Goal: Task Accomplishment & Management: Complete application form

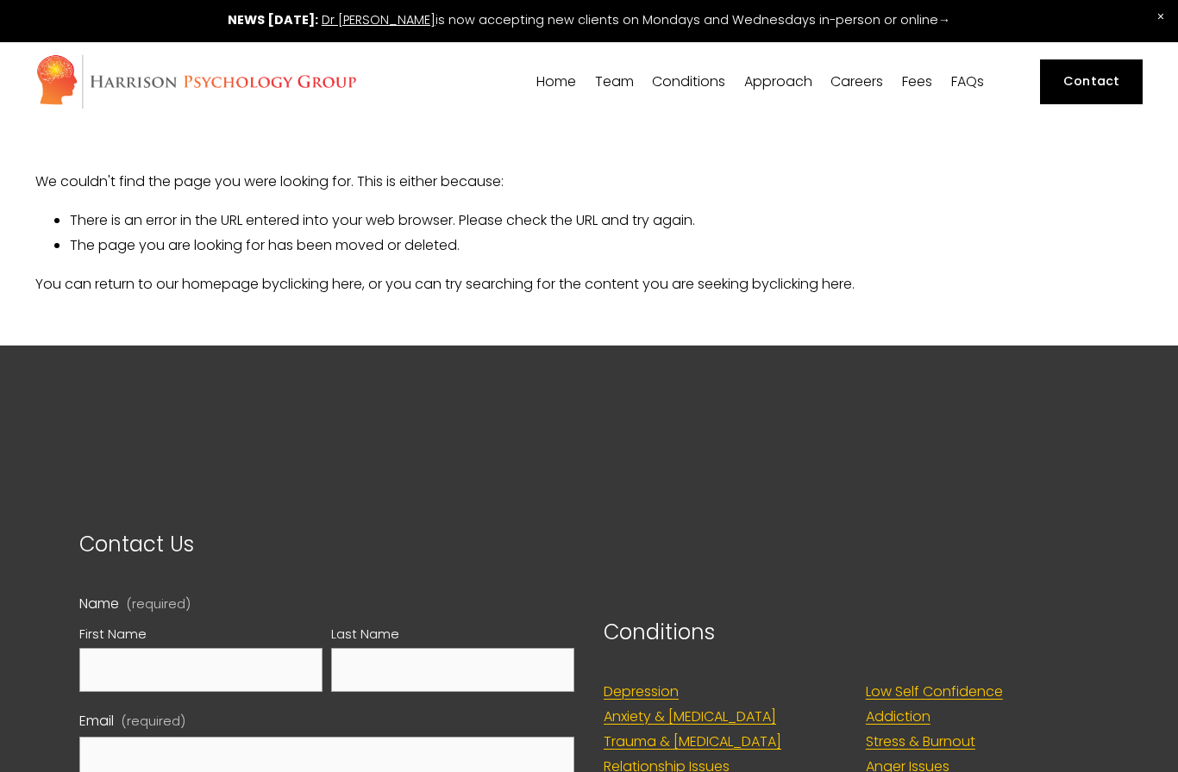
click at [617, 91] on div "Team Our Team Dr Siri MacIntyre-Harrison Dr Nicolas Burden Dr Lorna Hobbs Dr Ni…" at bounding box center [614, 86] width 46 height 27
click at [0, 0] on span "[PERSON_NAME]" at bounding box center [0, 0] width 0 height 0
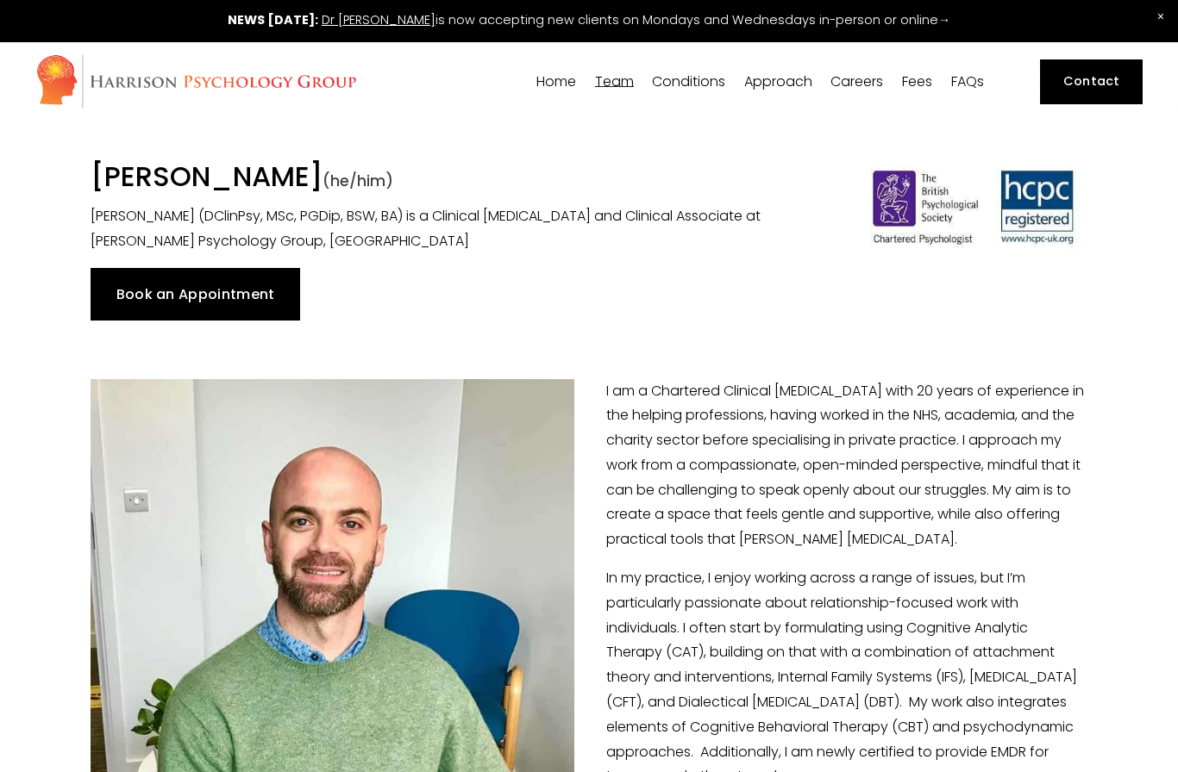
click at [92, 312] on link "Book an Appointment" at bounding box center [195, 294] width 209 height 52
click at [184, 285] on link "Book an Appointment" at bounding box center [195, 294] width 209 height 52
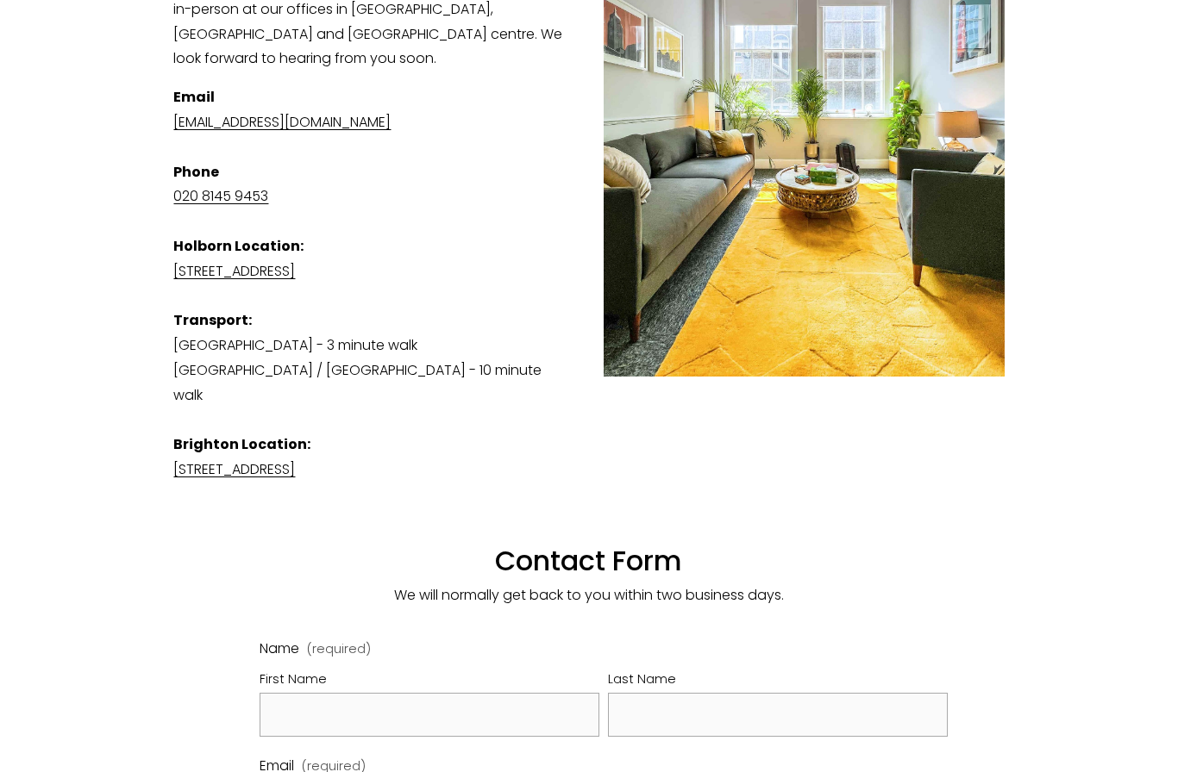
scroll to position [494, 0]
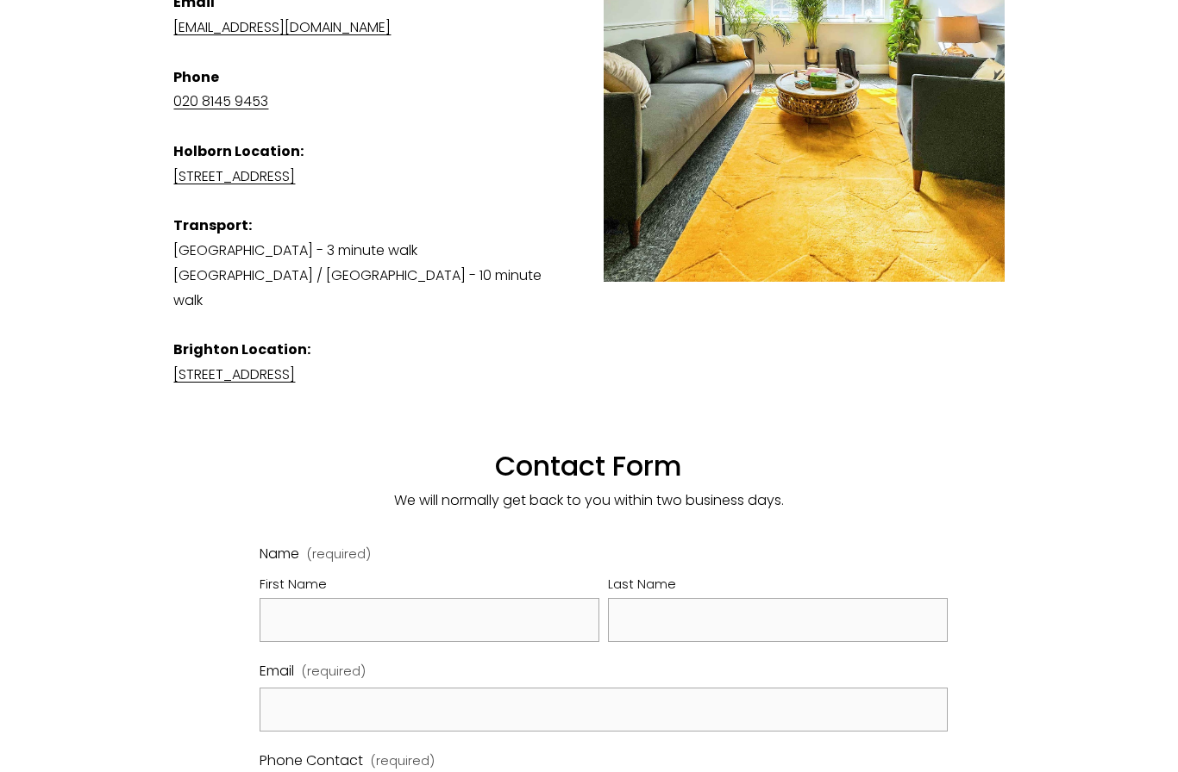
scroll to position [576, 0]
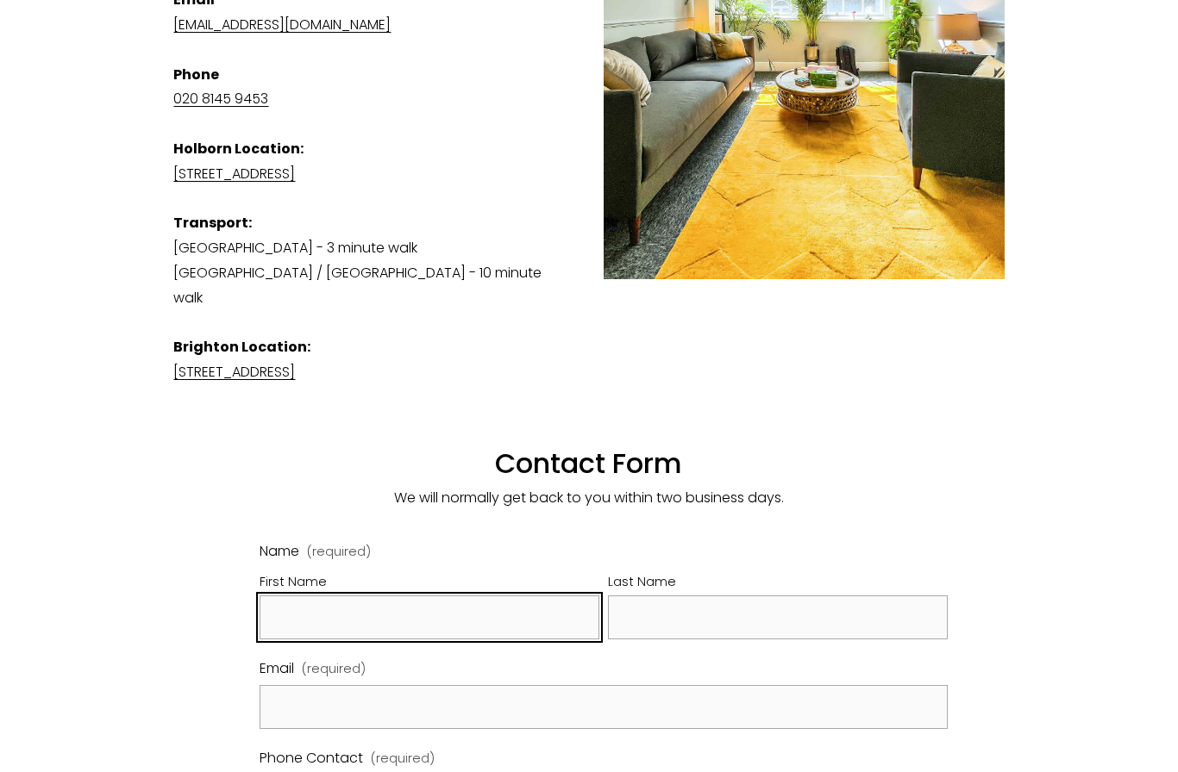
click at [403, 596] on input "First Name" at bounding box center [429, 618] width 340 height 44
type input "Hussain"
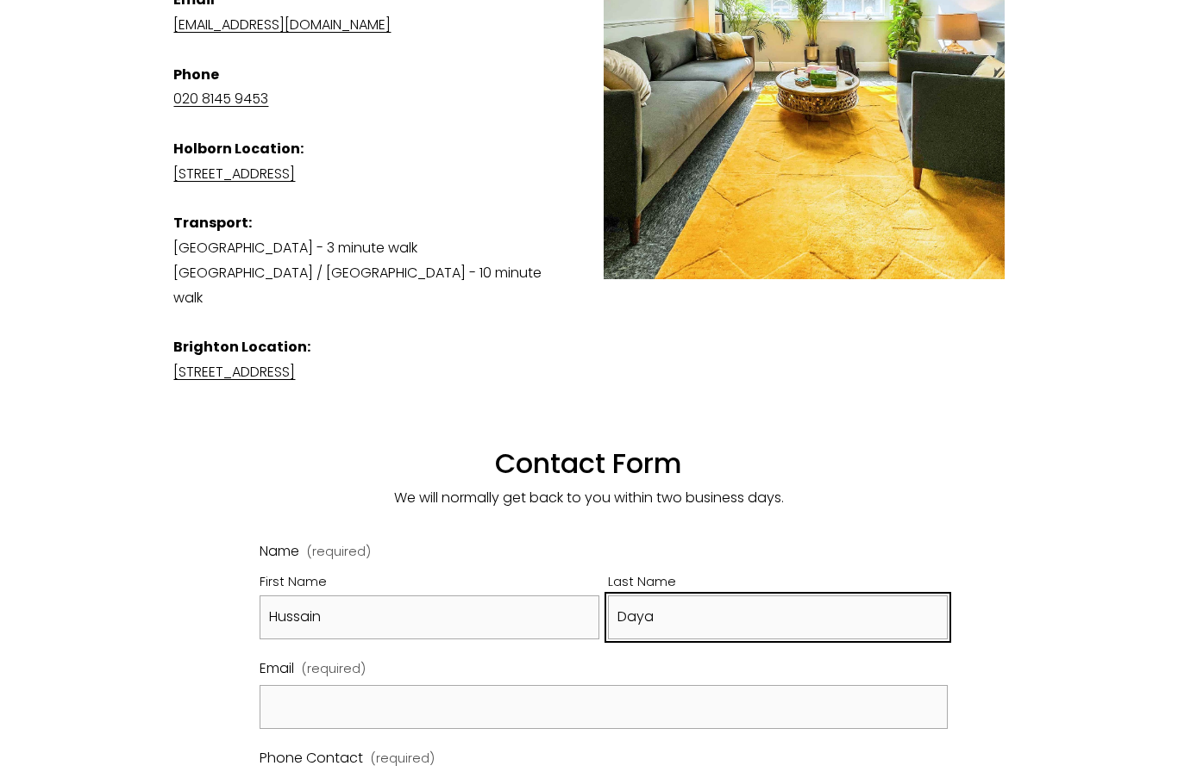
type input "Daya"
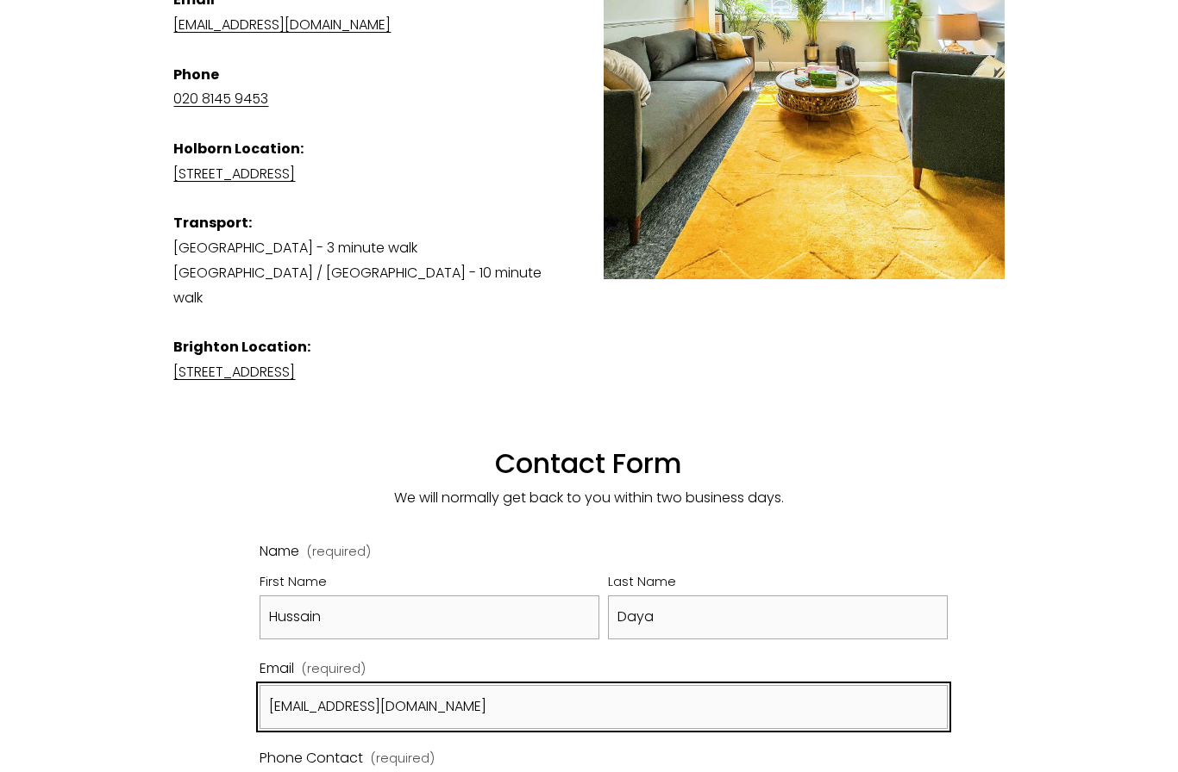
type input "h.daya@icloud.com"
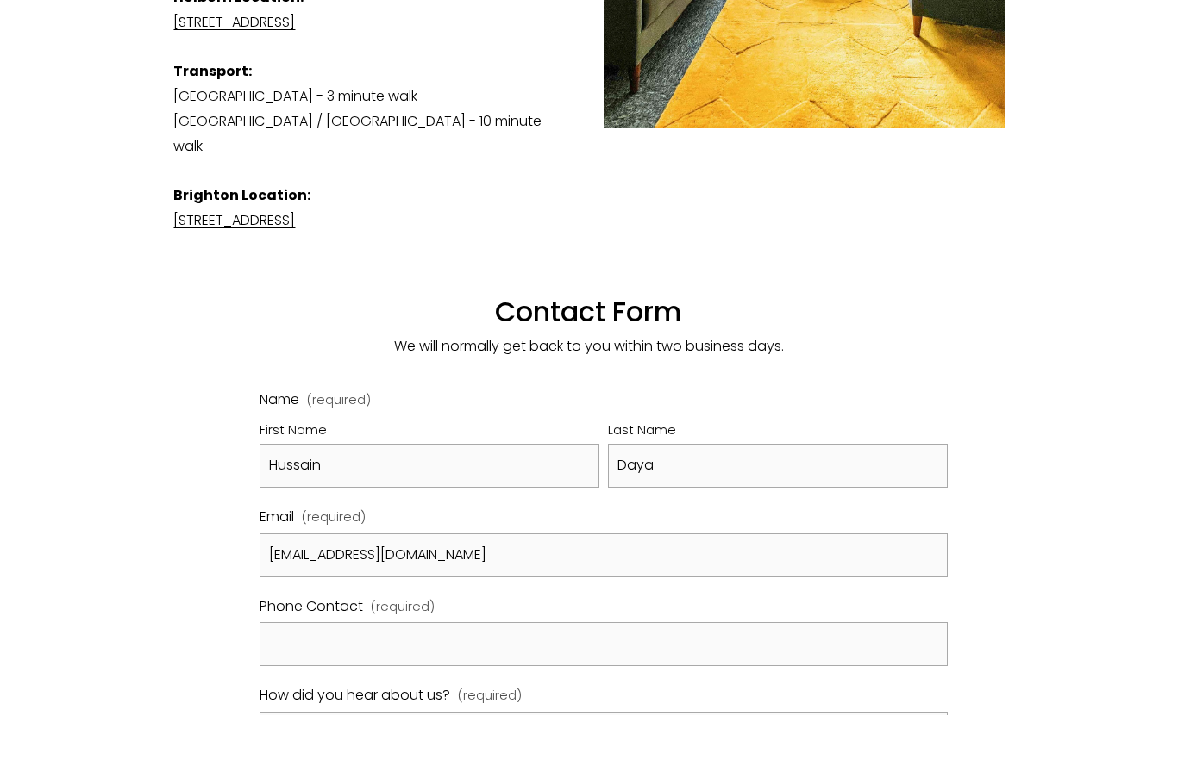
scroll to position [728, 0]
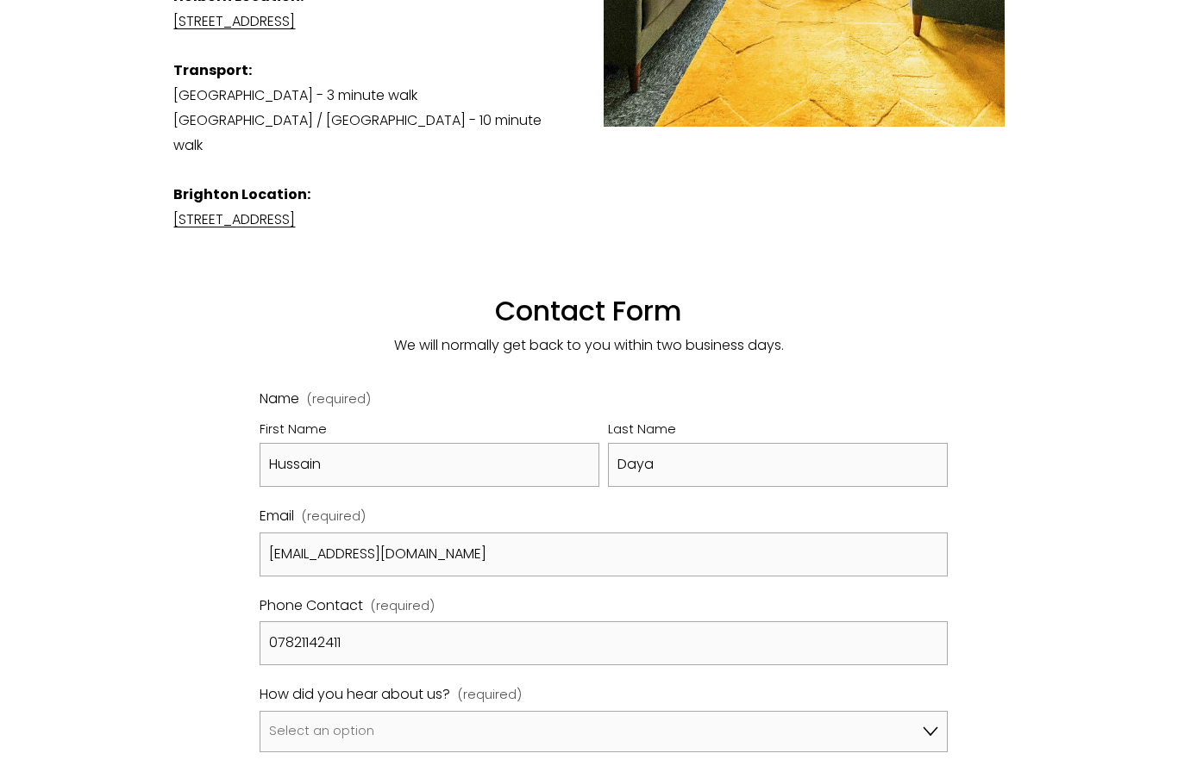
type input "07821142411"
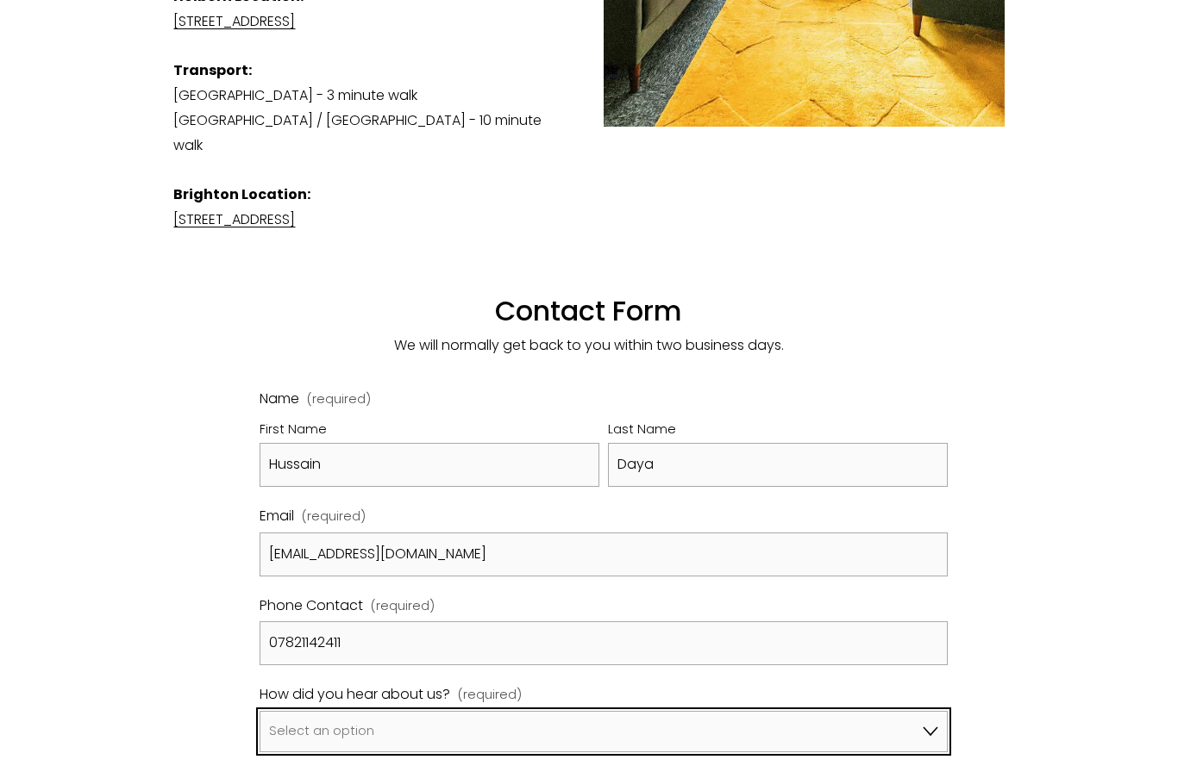
click at [573, 711] on select "Select an option Google A friend/family member told me about you I've been refe…" at bounding box center [603, 731] width 688 height 41
select select "Bupa Website"
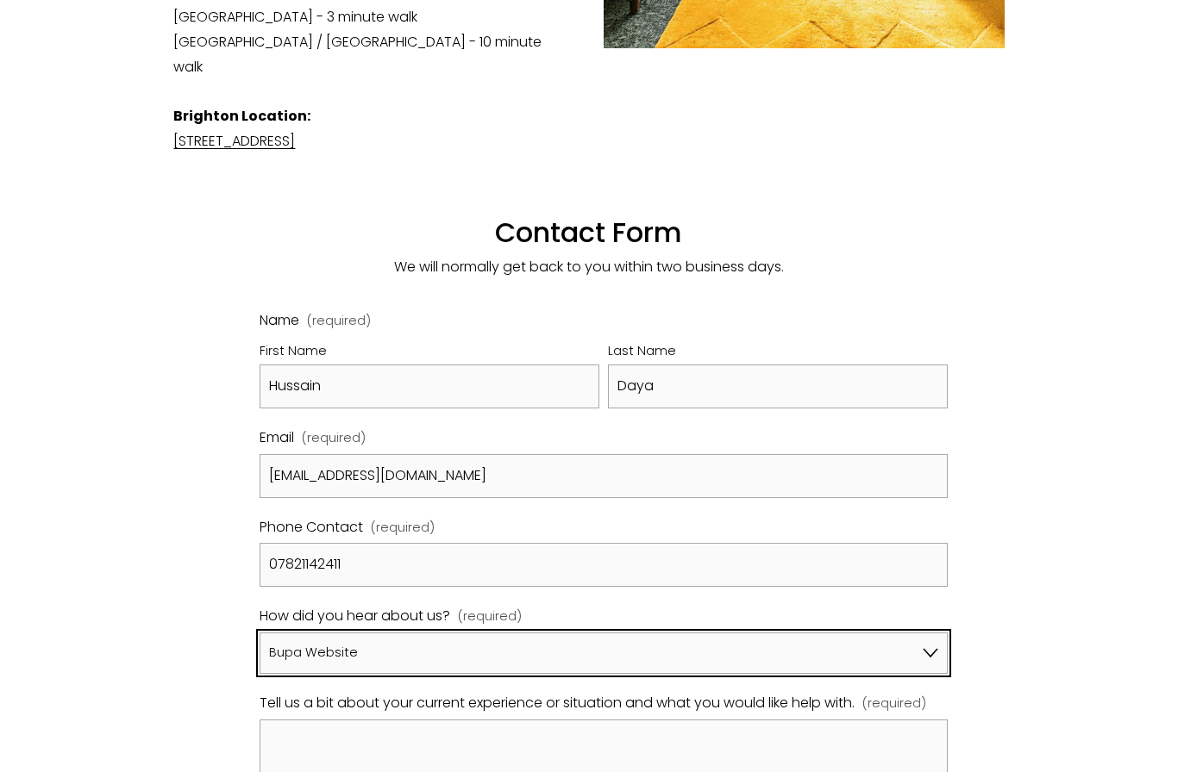
scroll to position [840, 0]
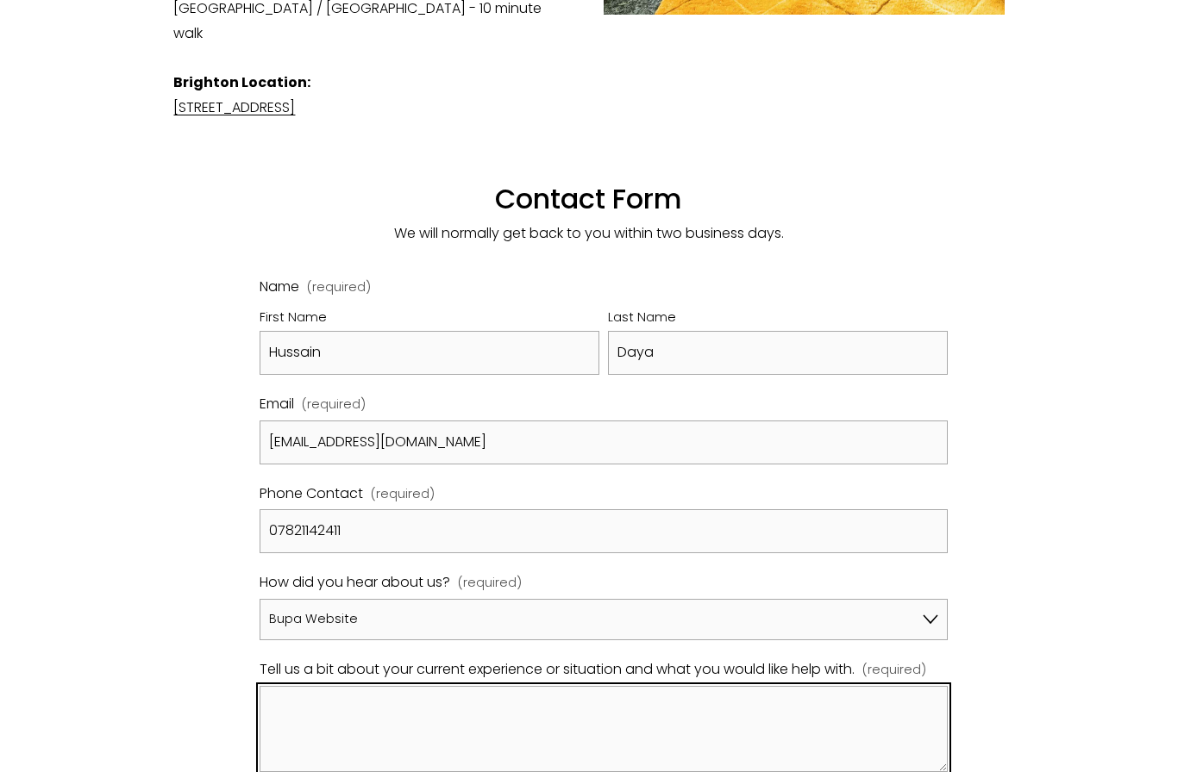
click at [566, 700] on textarea "Tell us a bit about your current experience or situation and what you would lik…" at bounding box center [603, 729] width 688 height 86
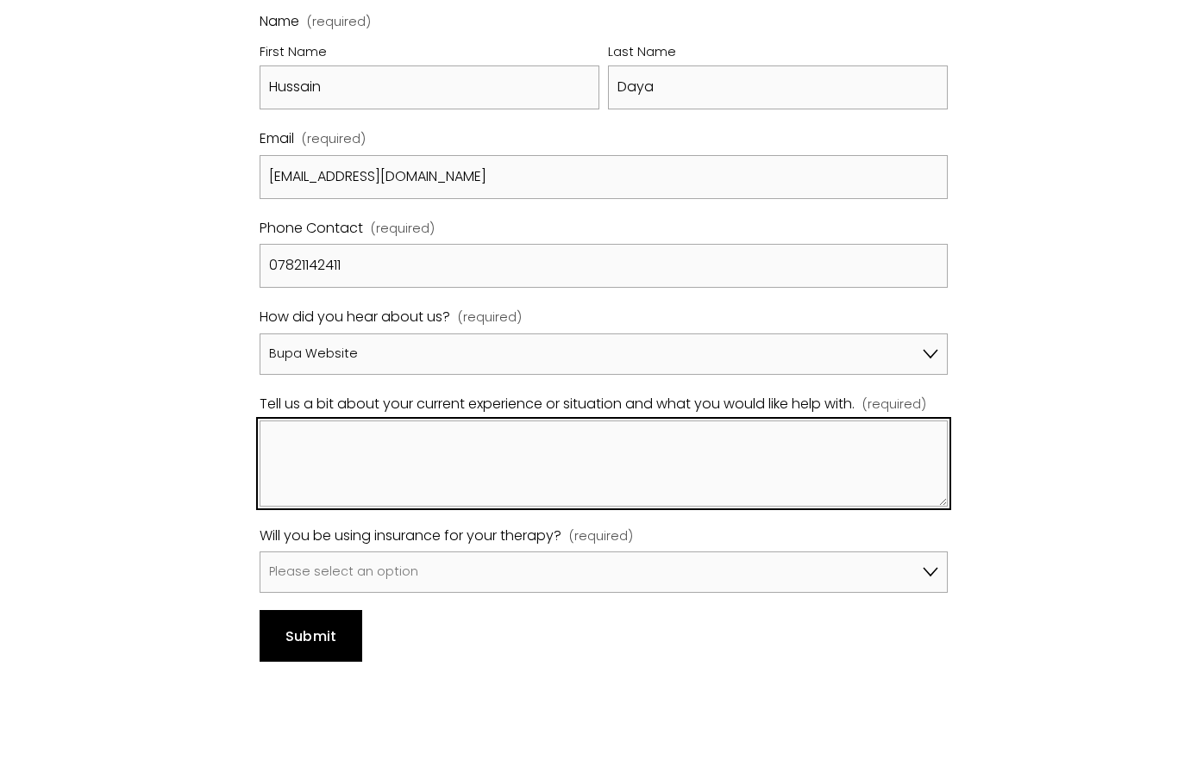
scroll to position [1050, 0]
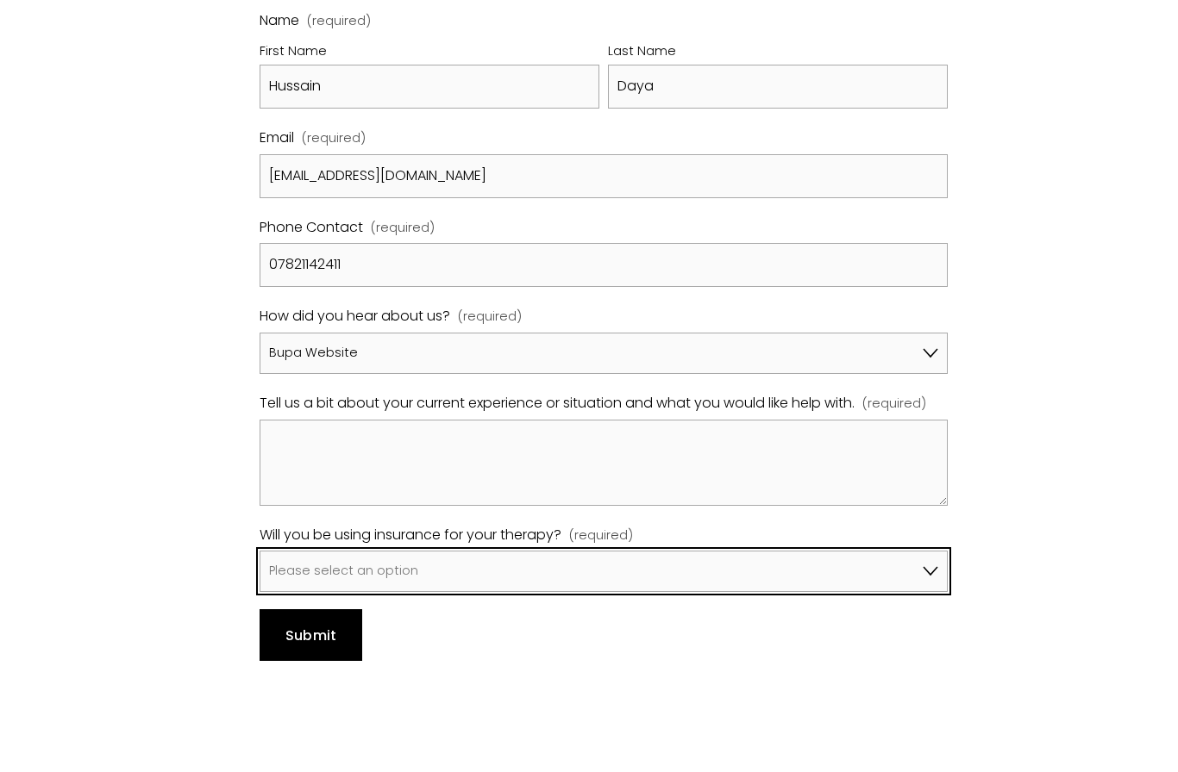
click at [511, 608] on select "Please select an option No, I won't be using insurance Yes, I will be using Avi…" at bounding box center [603, 628] width 688 height 41
select select "Yes, I will be using Bupa"
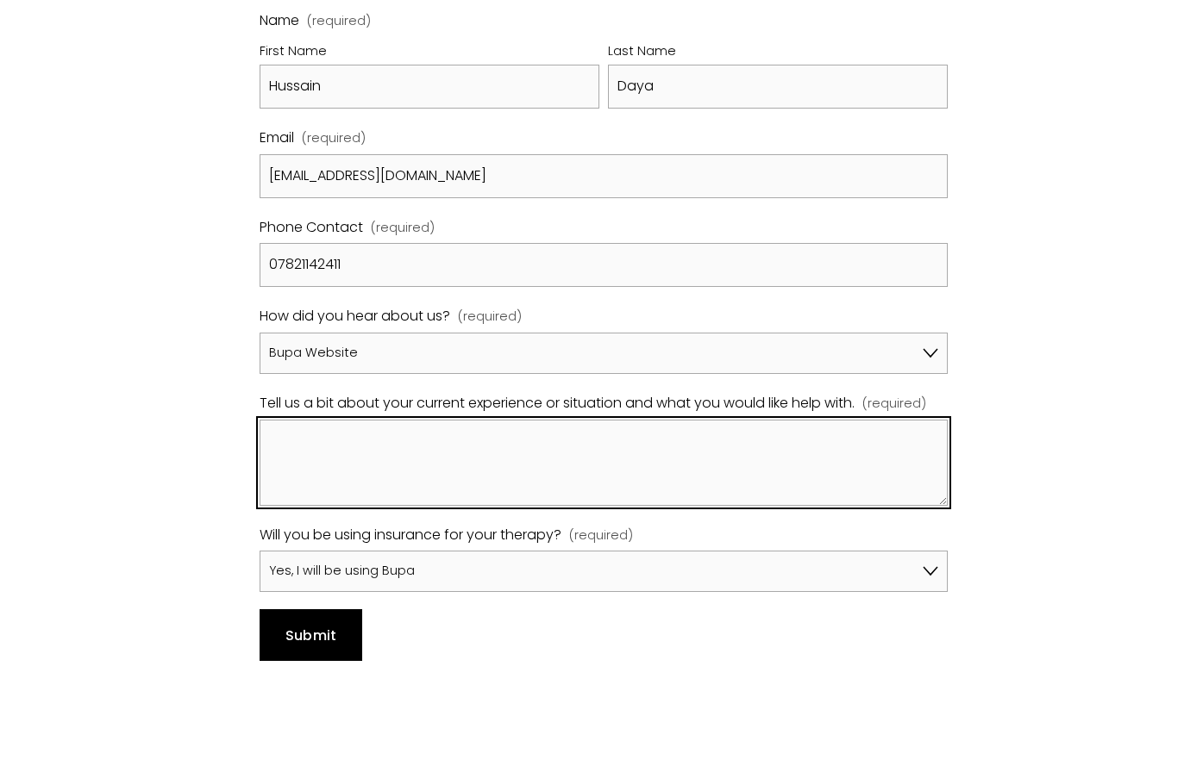
click at [562, 420] on textarea "Tell us a bit about your current experience or situation and what you would lik…" at bounding box center [603, 463] width 688 height 86
click at [313, 428] on textarea "Tell us a bit about your current experience or situation and what you would lik…" at bounding box center [603, 463] width 688 height 86
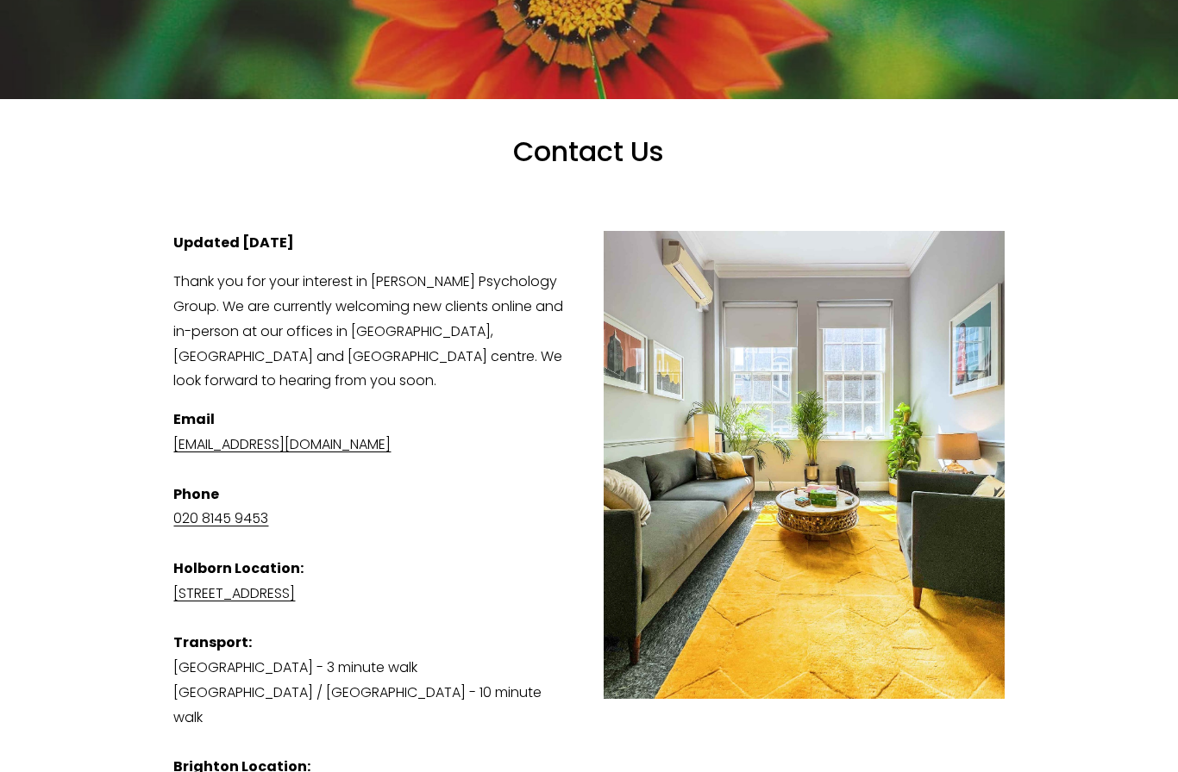
scroll to position [0, 0]
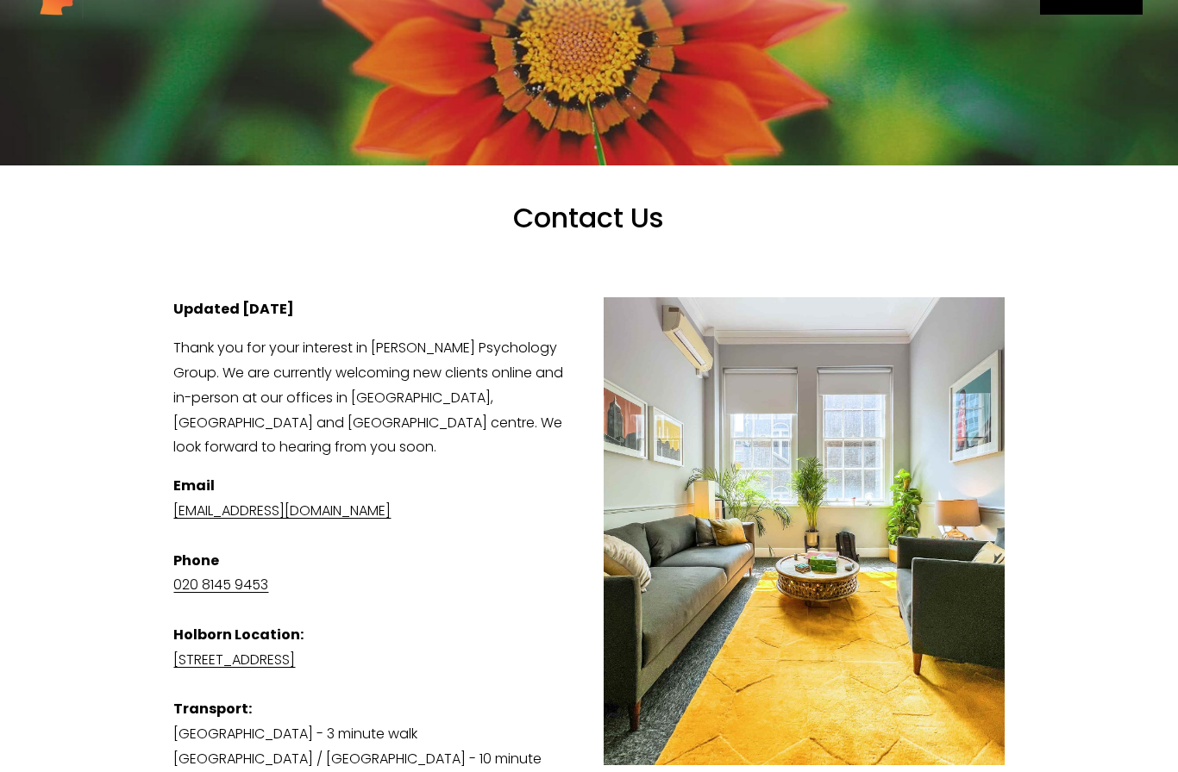
scroll to position [102, 0]
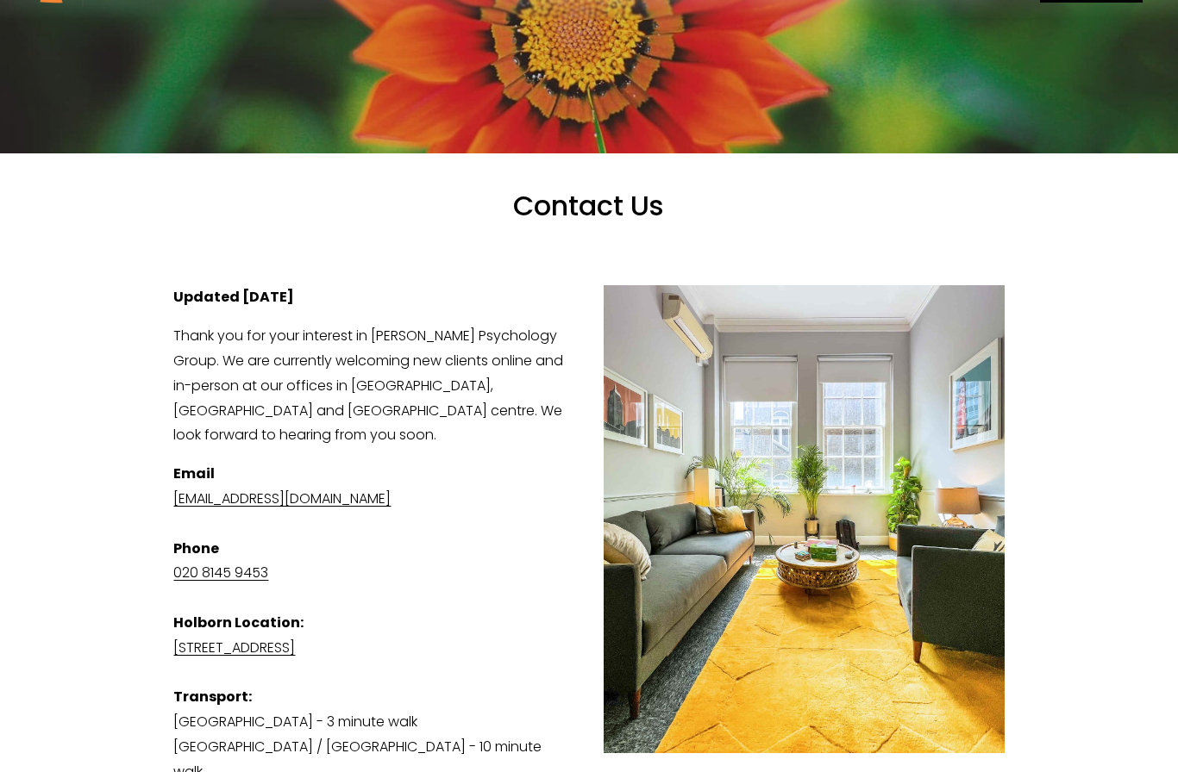
click at [391, 509] on link "[EMAIL_ADDRESS][DOMAIN_NAME]" at bounding box center [281, 499] width 217 height 20
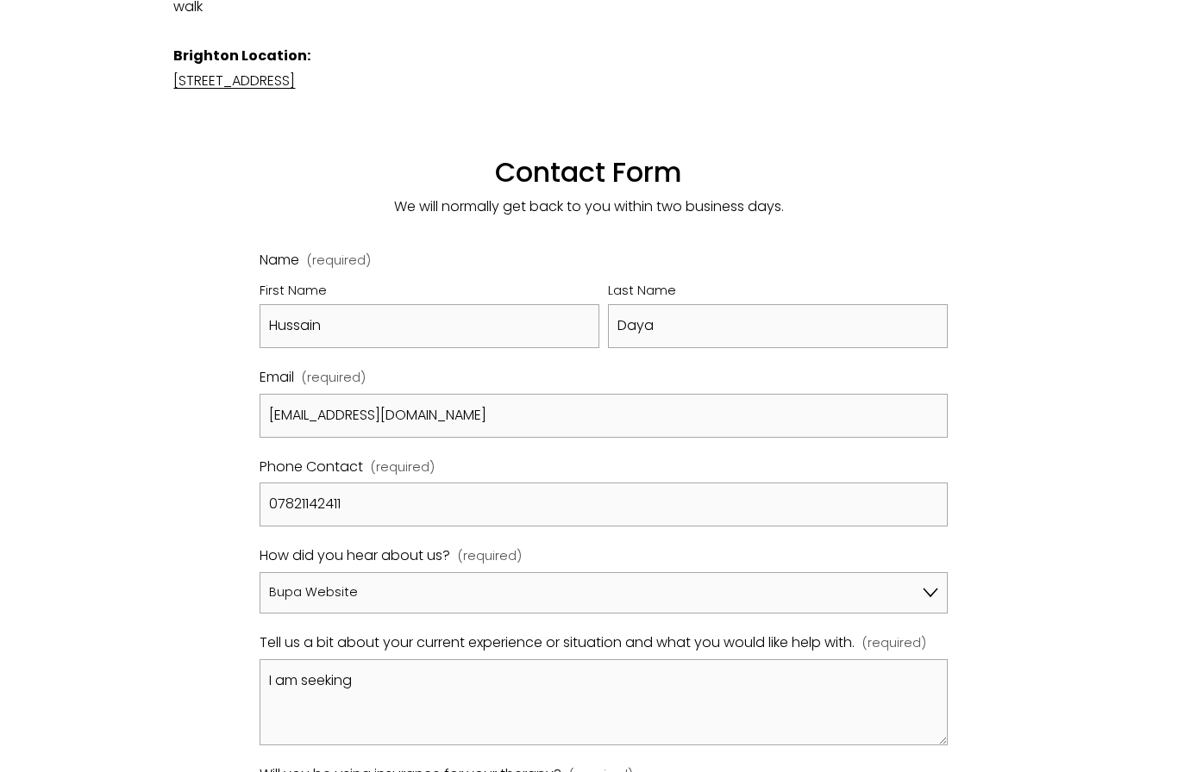
scroll to position [884, 0]
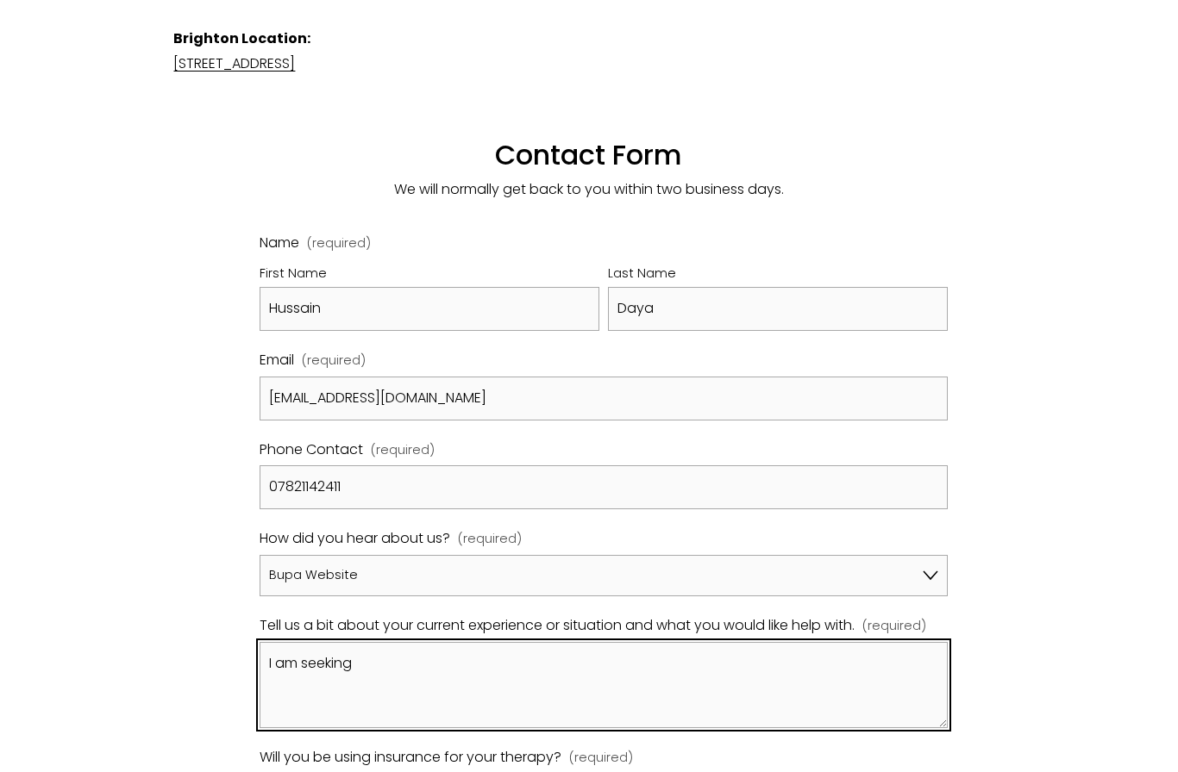
click at [428, 642] on textarea "I am seeking" at bounding box center [603, 685] width 688 height 86
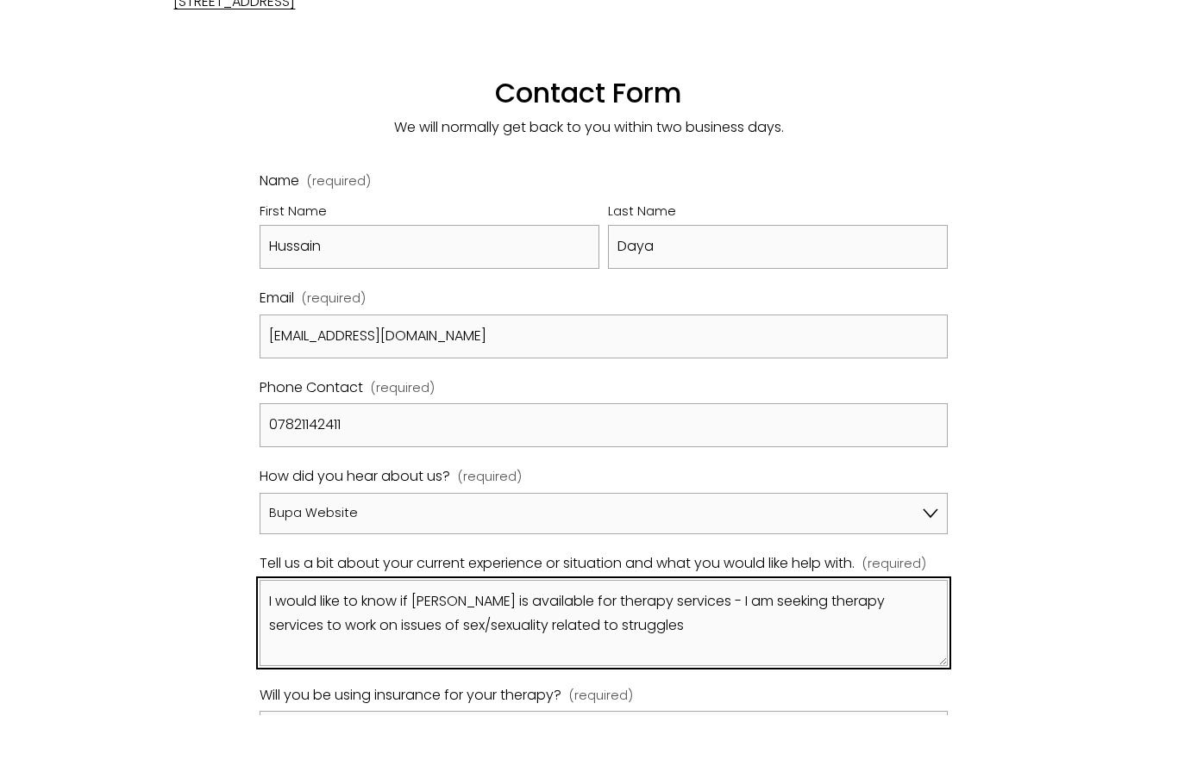
scroll to position [891, 0]
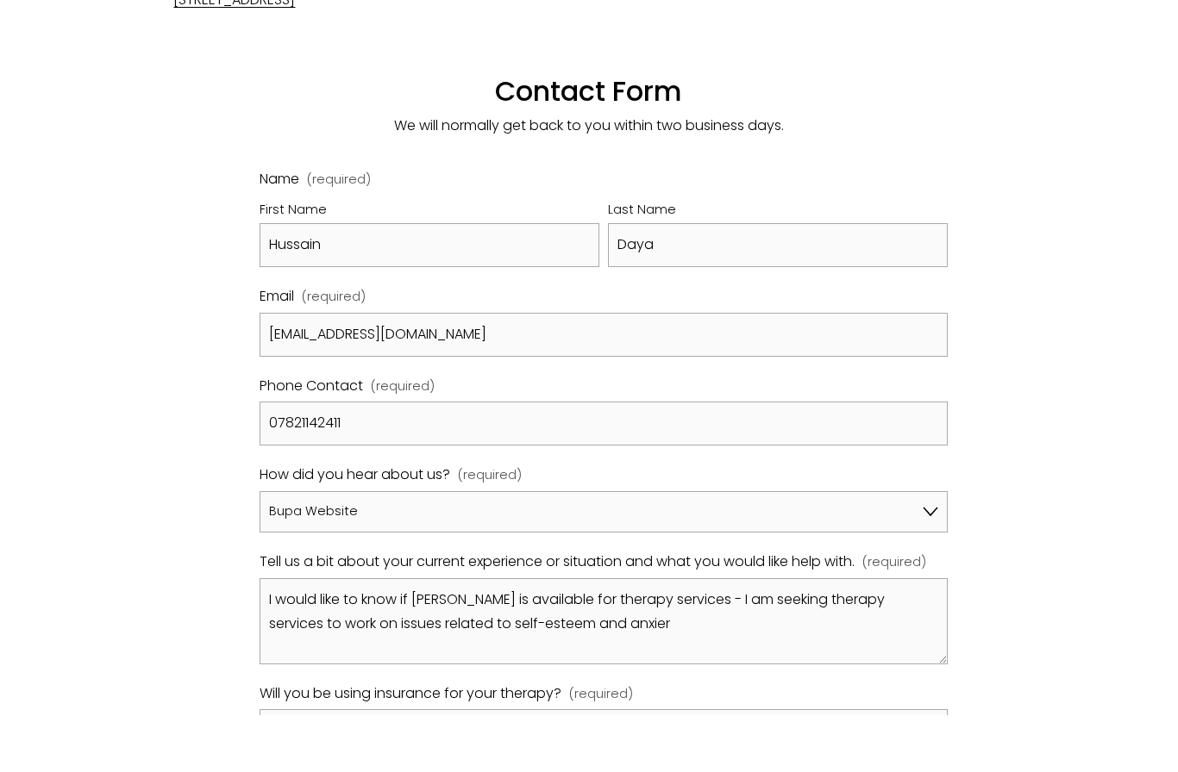
drag, startPoint x: 554, startPoint y: 112, endPoint x: 1086, endPoint y: 206, distance: 540.1
click at [1086, 206] on div "Contact Us View fullsize Updated 26th September 2025 Thank you for your interes…" at bounding box center [589, 110] width 1178 height 1606
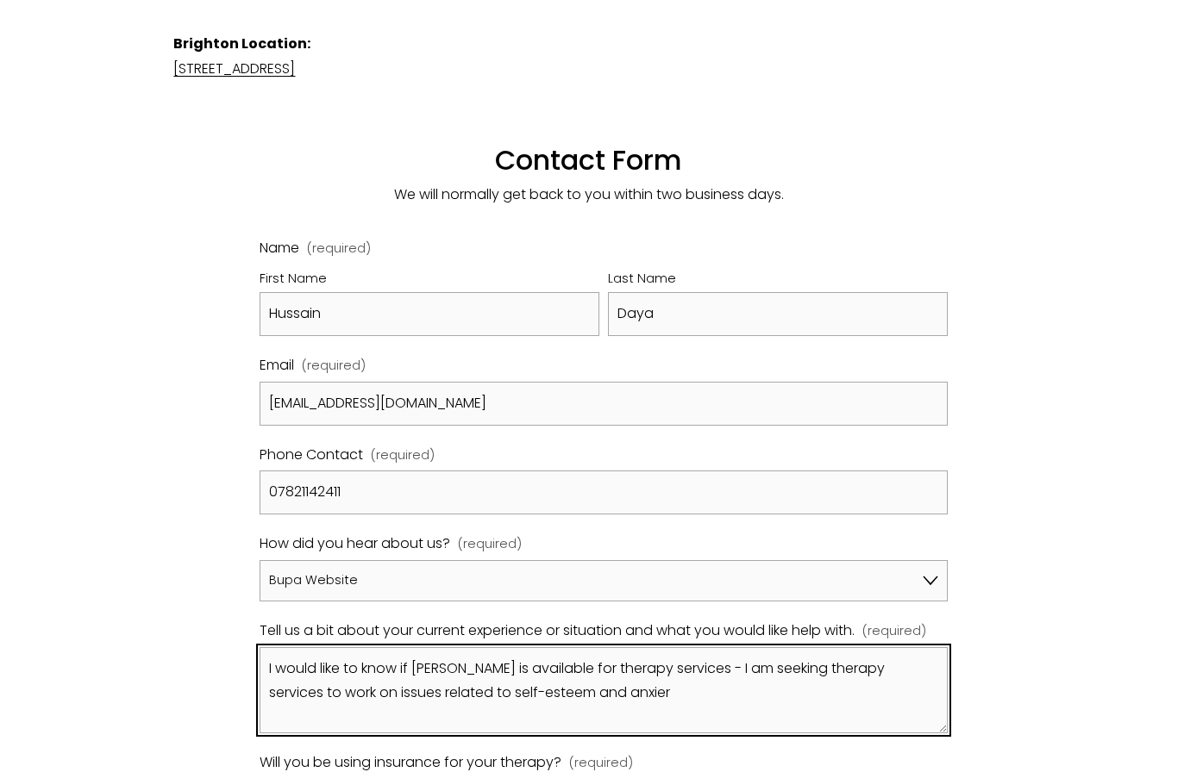
click at [713, 675] on textarea "I would like to know if Dr Nicholas Little is available for therapy services - …" at bounding box center [603, 690] width 688 height 86
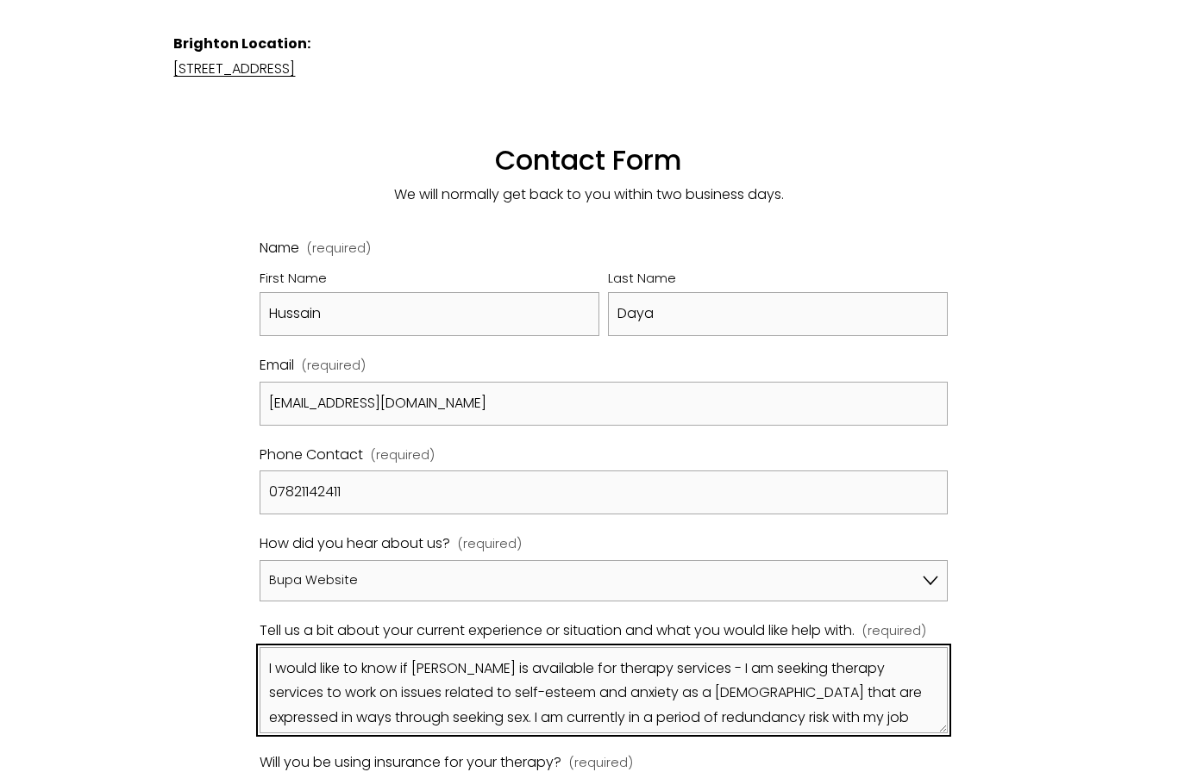
scroll to position [19, 0]
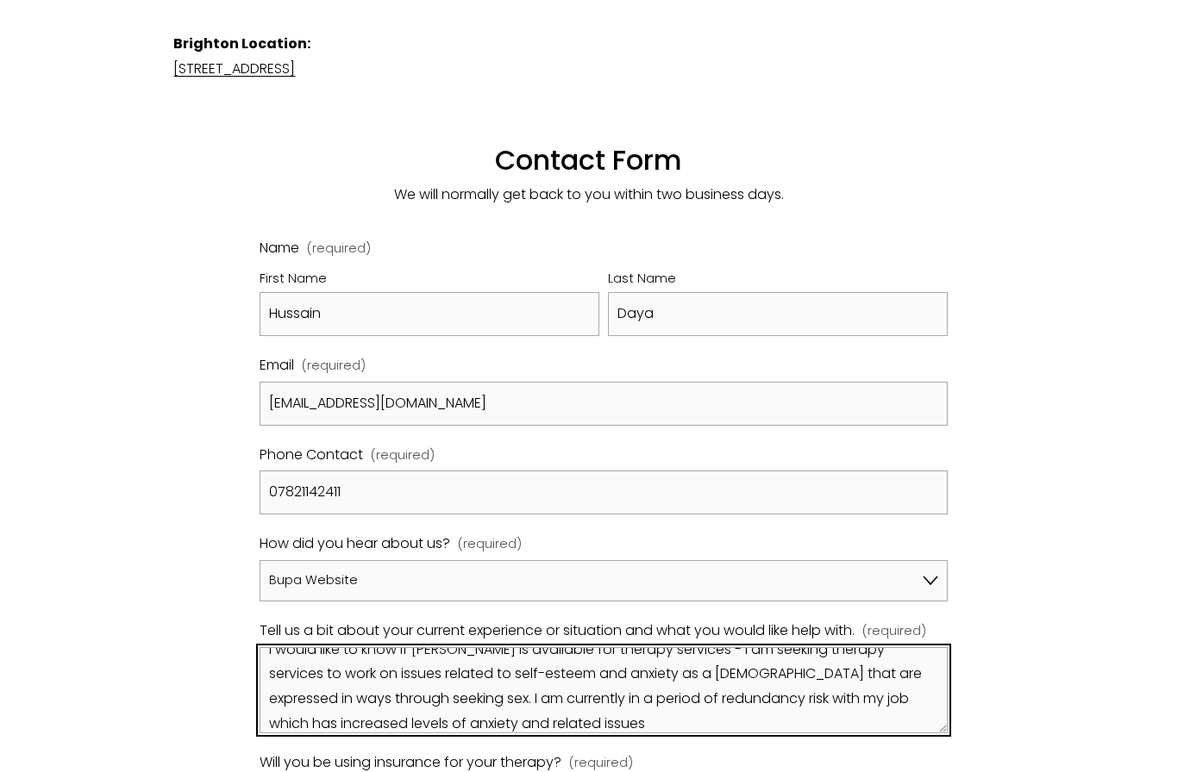
click at [443, 681] on textarea "I would like to know if Dr Nicholas Little is available for therapy services - …" at bounding box center [603, 690] width 688 height 86
click at [763, 694] on textarea "I would like to know if Dr Nicholas Little is available for therapy services - …" at bounding box center [603, 690] width 688 height 86
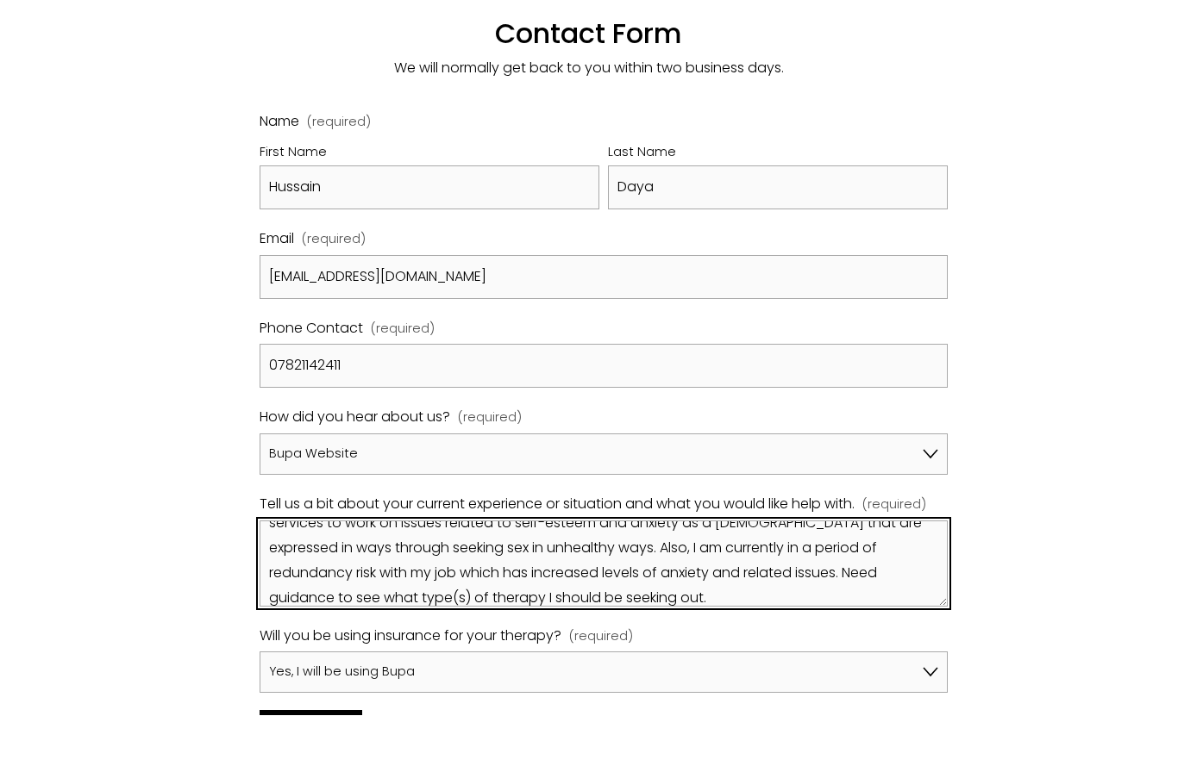
type textarea "I would like to know if Dr Nicholas Little is available for therapy services - …"
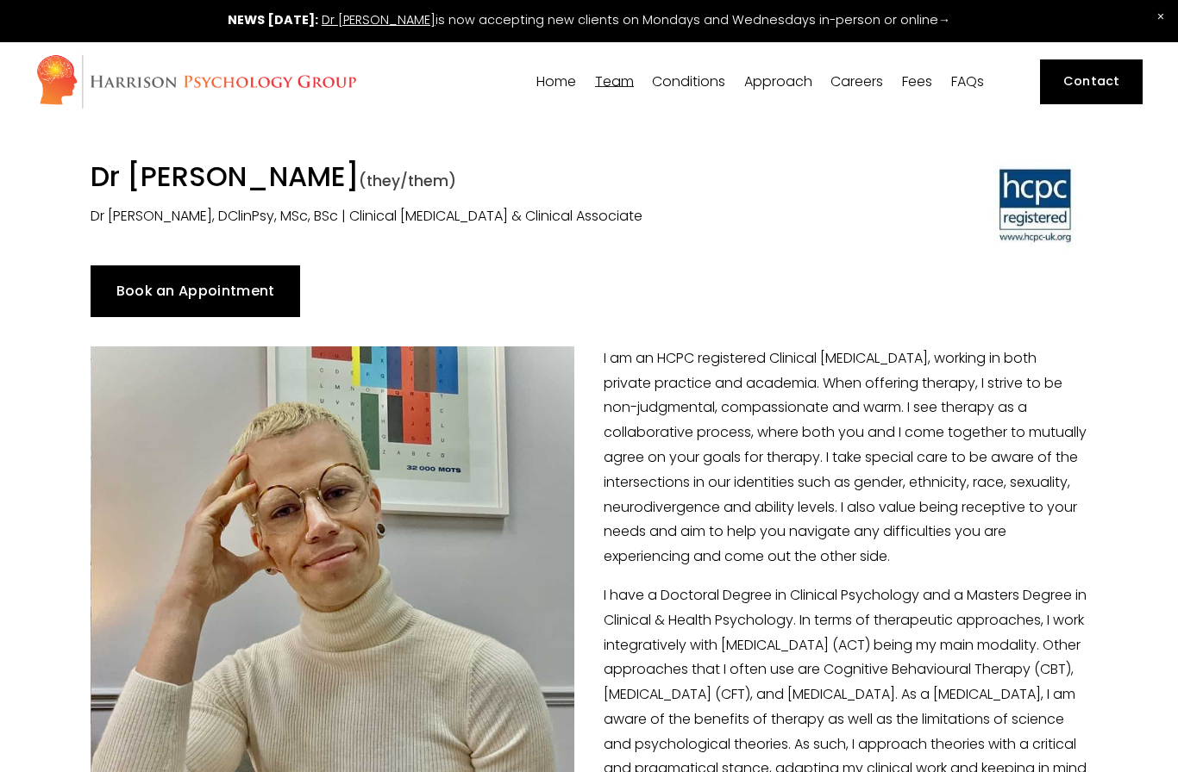
click at [0, 0] on span "[DEMOGRAPHIC_DATA] Affirmative Therapy" at bounding box center [0, 0] width 0 height 0
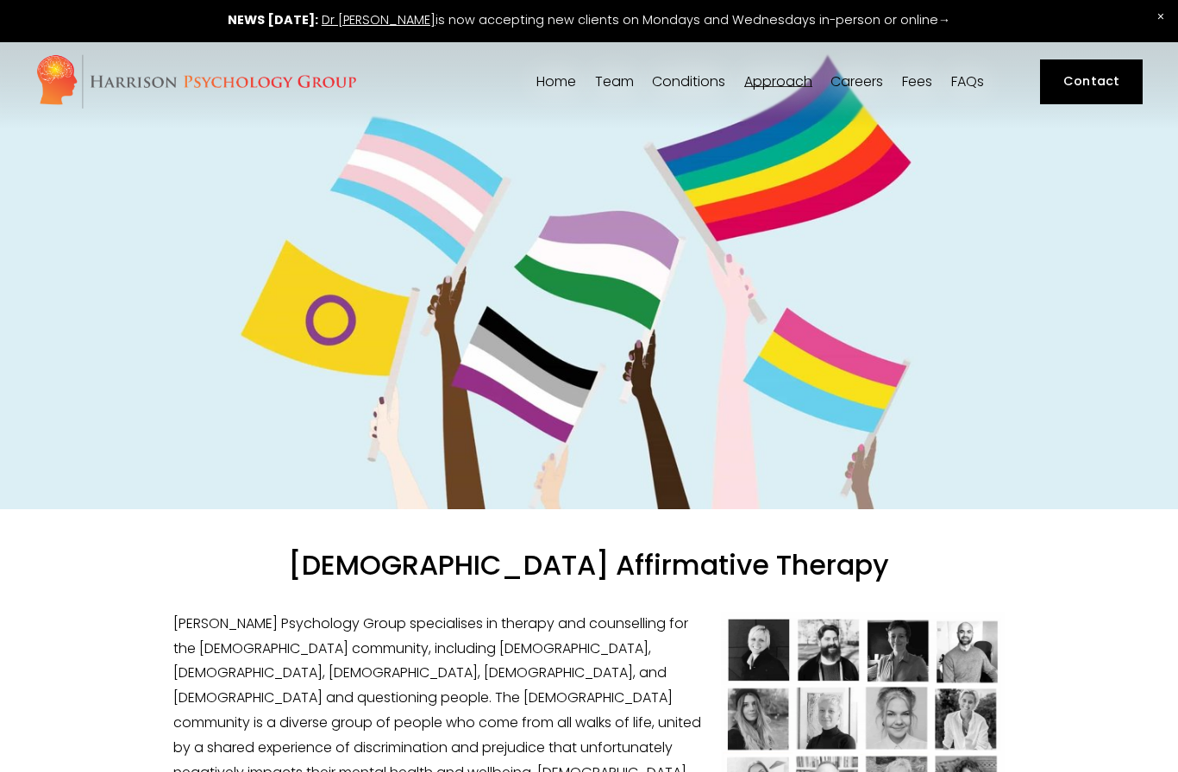
click at [0, 0] on span "[PERSON_NAME]" at bounding box center [0, 0] width 0 height 0
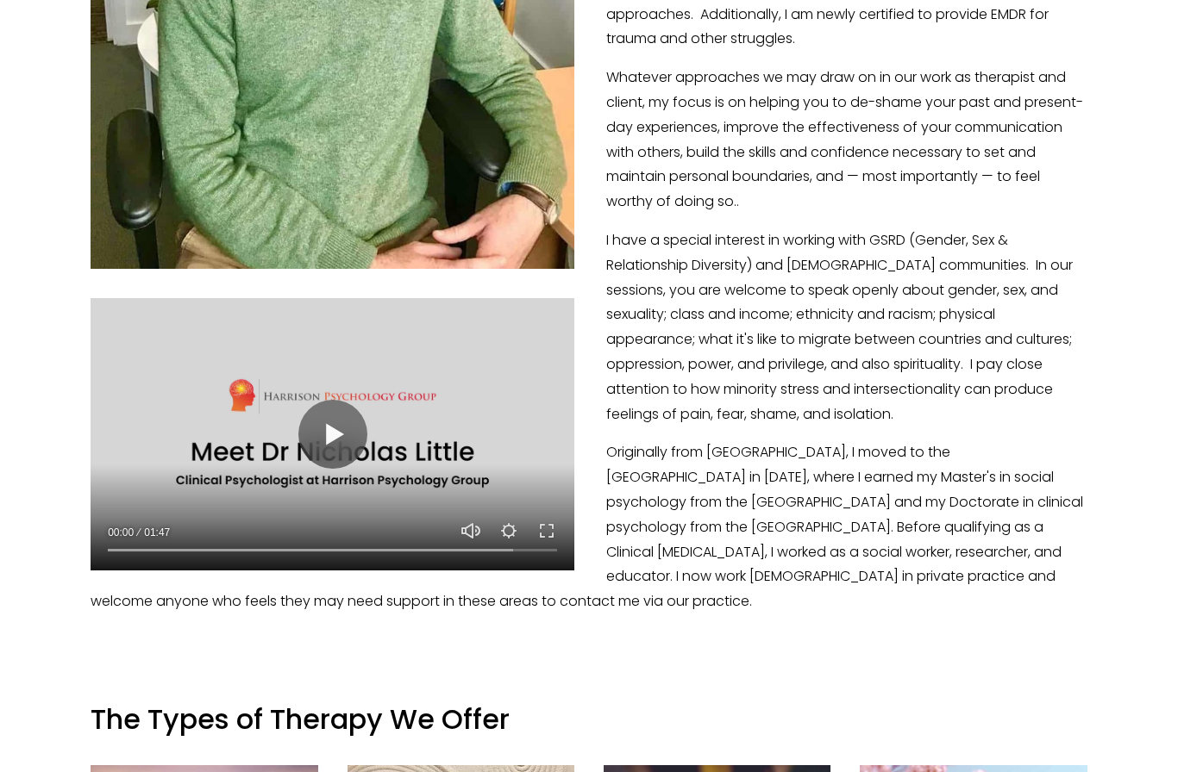
scroll to position [748, 0]
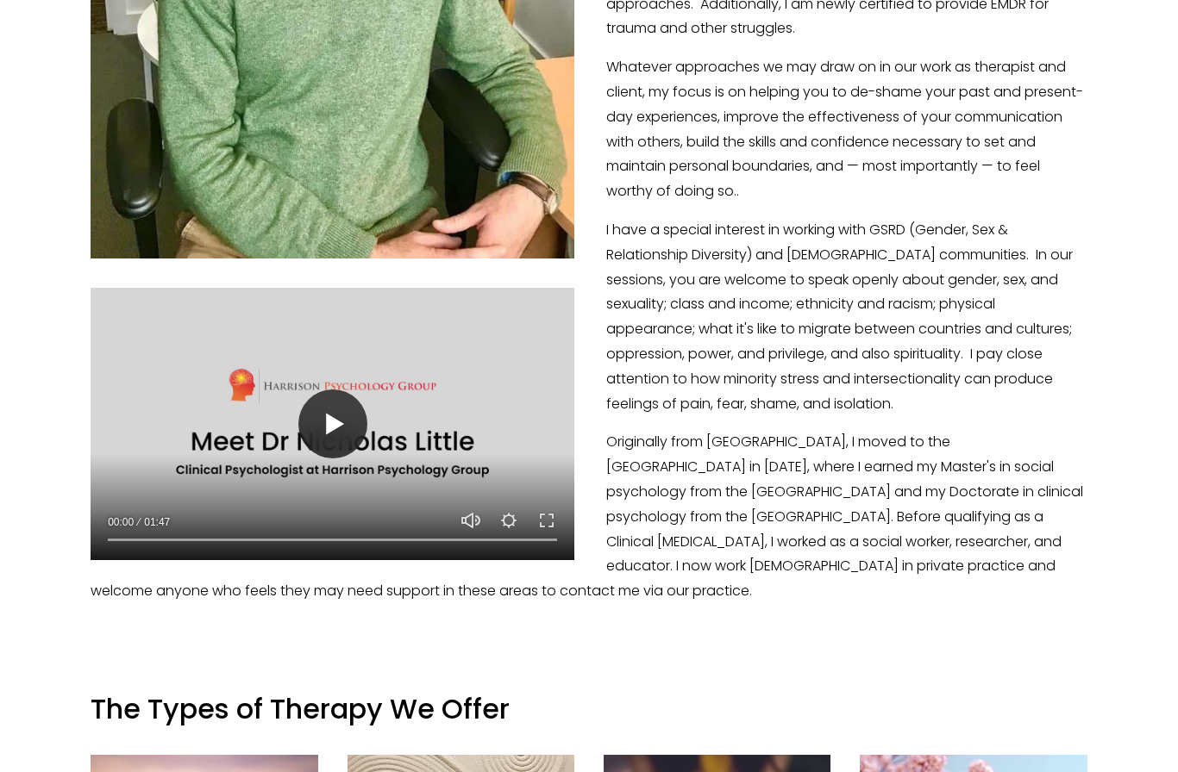
click at [349, 416] on button "Play" at bounding box center [332, 424] width 69 height 69
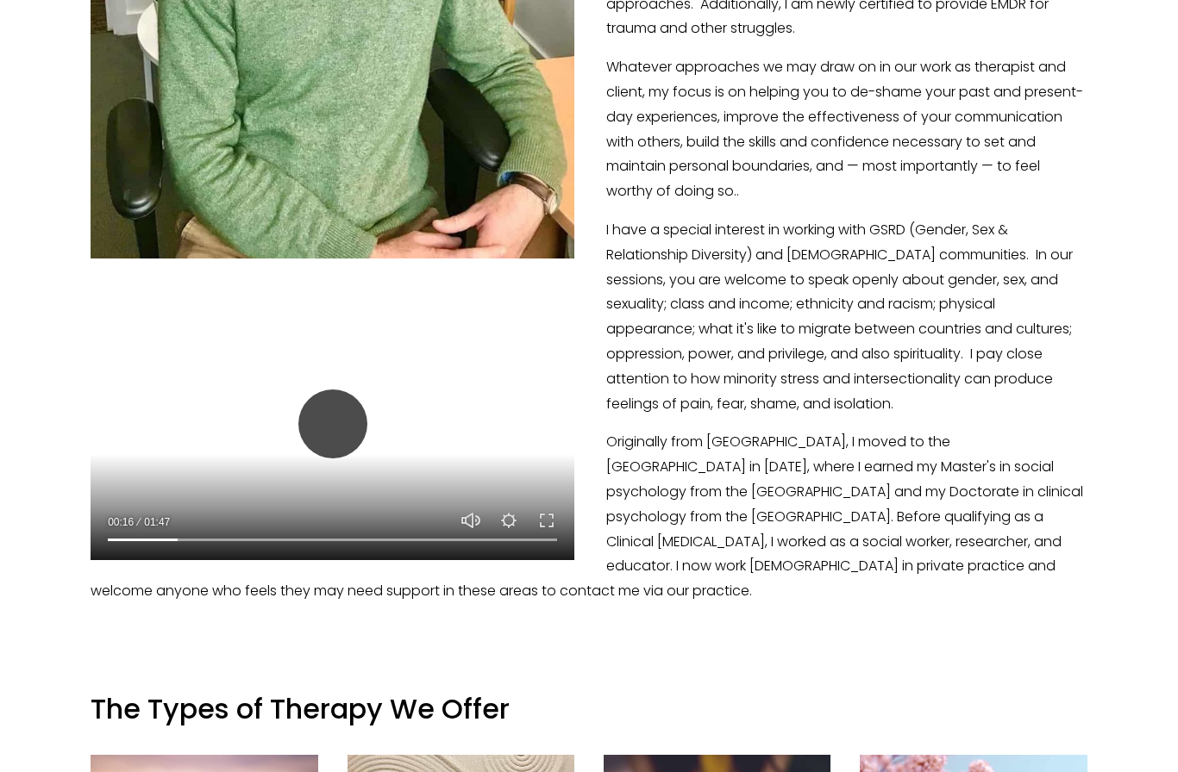
click at [334, 431] on button "Play" at bounding box center [332, 424] width 69 height 69
type input "15.75"
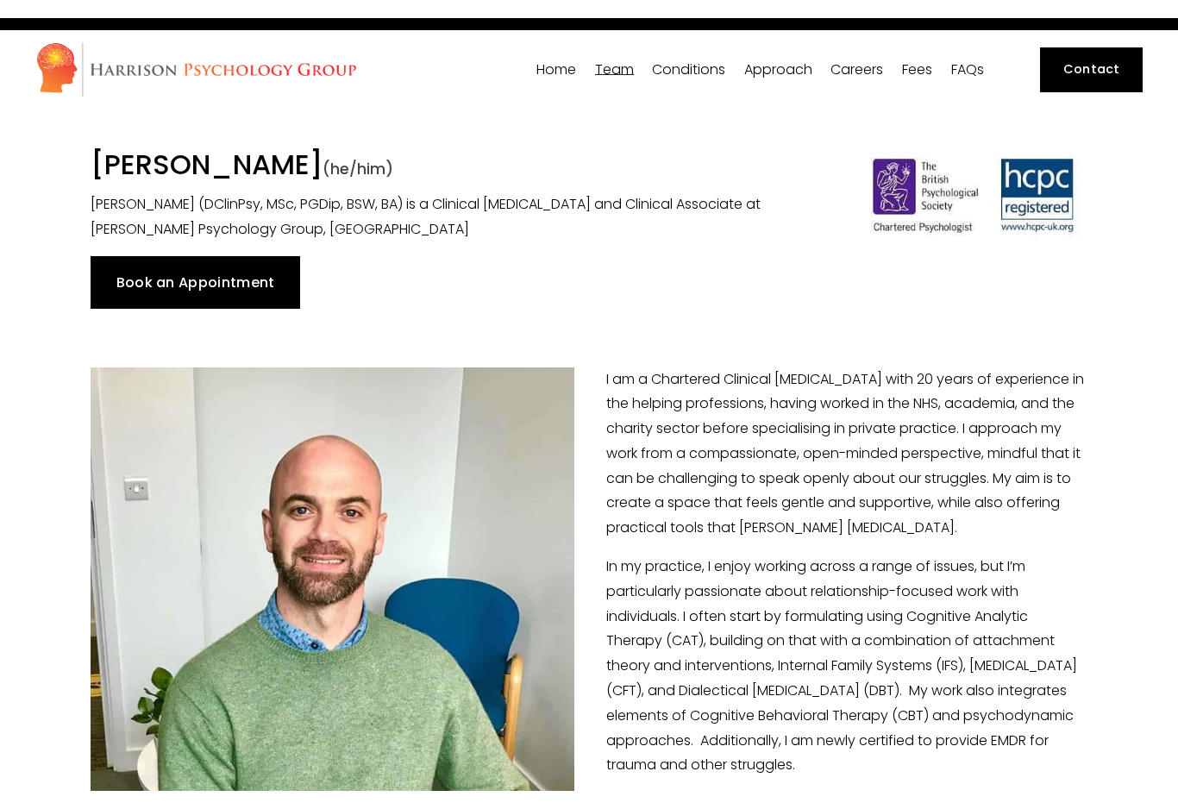
scroll to position [18, 0]
